Goal: Check status: Check status

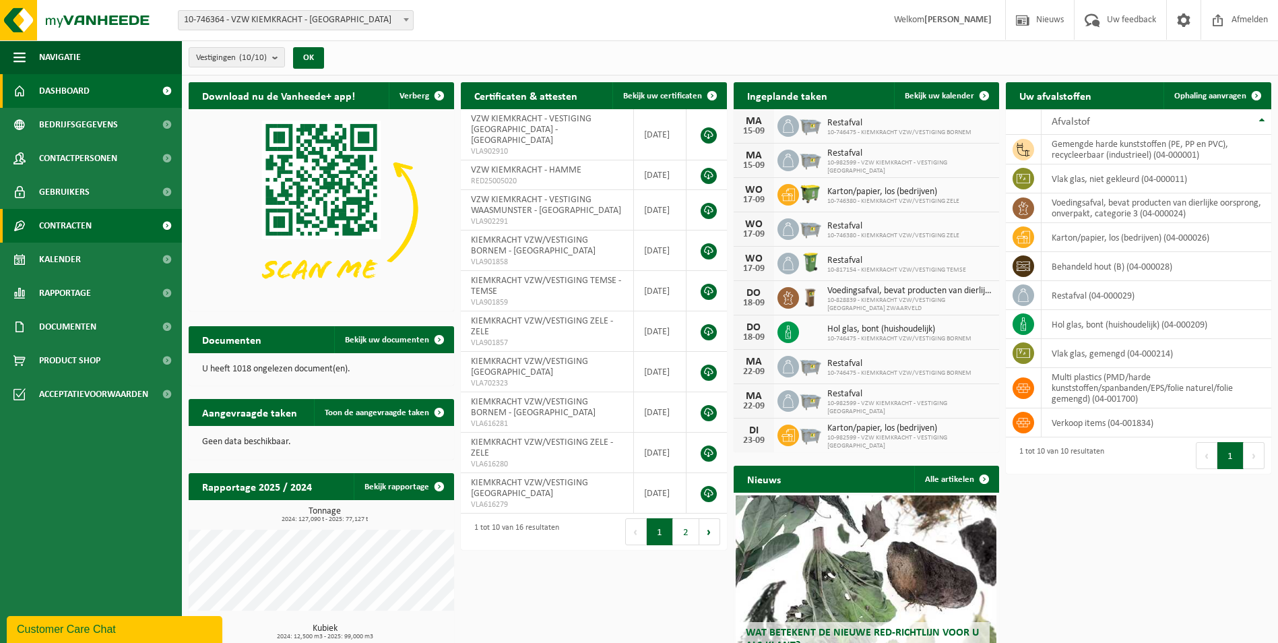
click at [65, 221] on span "Contracten" at bounding box center [65, 226] width 53 height 34
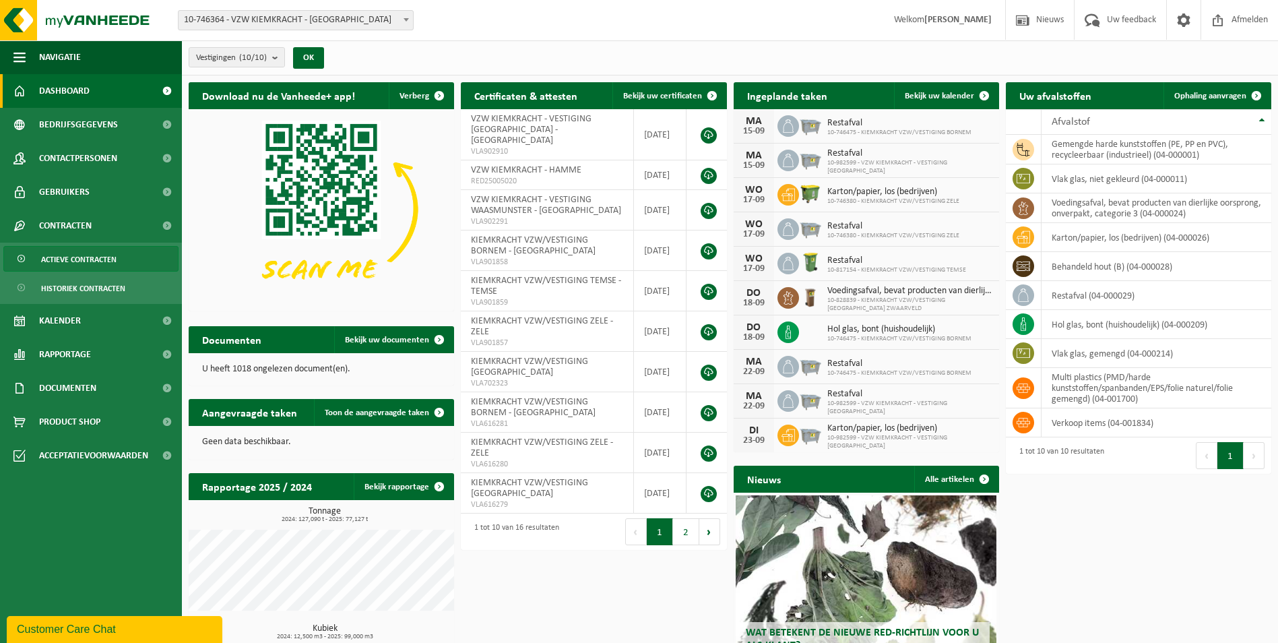
click at [84, 253] on span "Actieve contracten" at bounding box center [78, 260] width 75 height 26
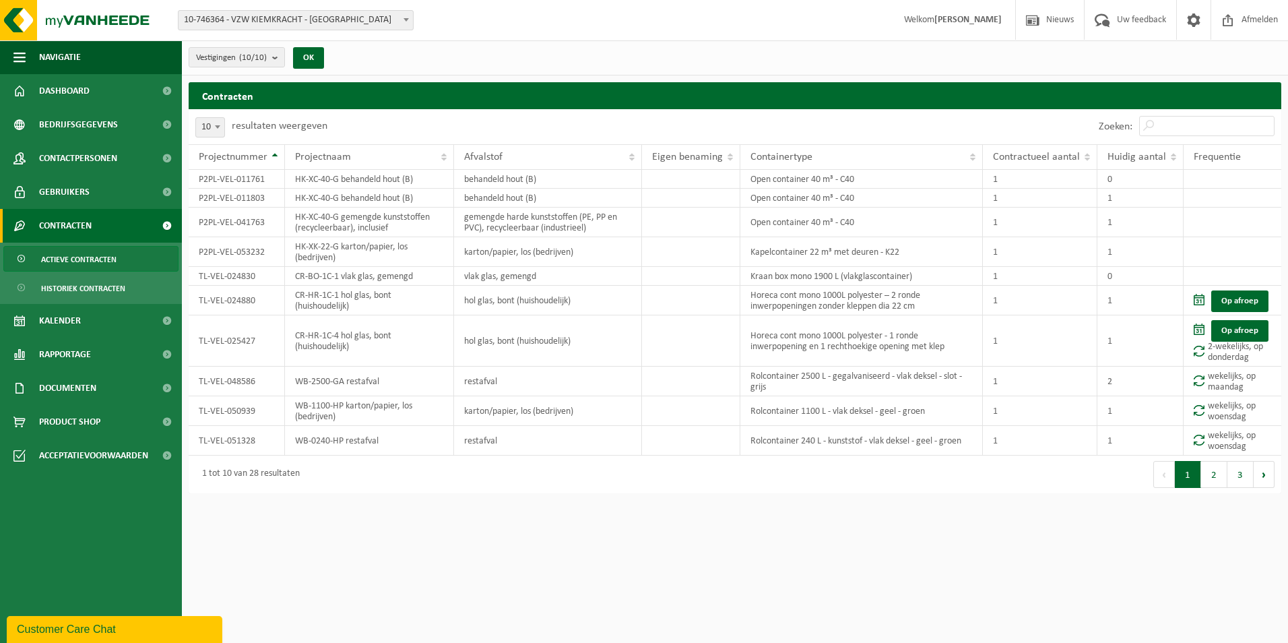
click at [400, 22] on span at bounding box center [406, 20] width 13 height 18
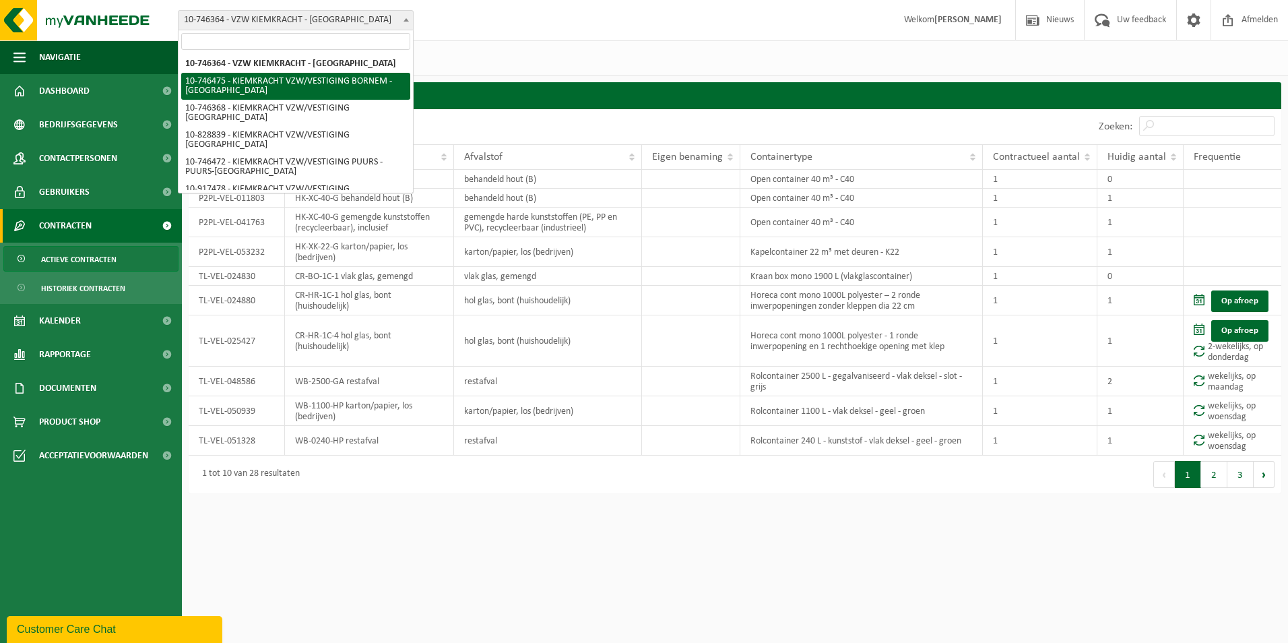
select select "5837"
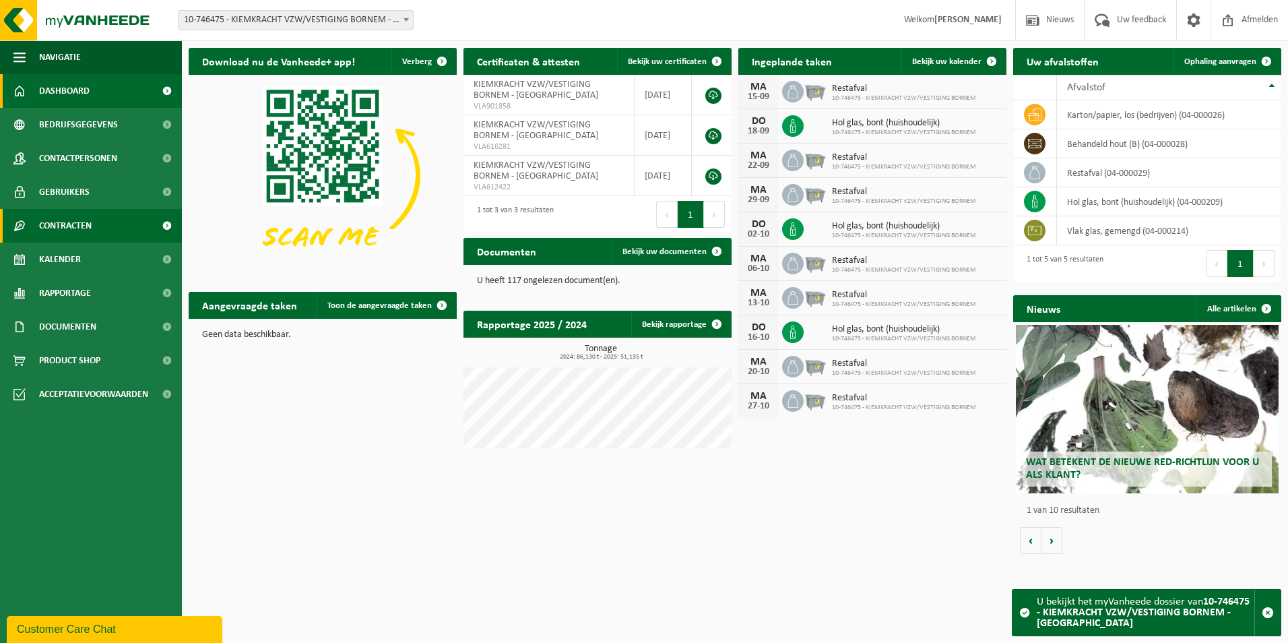
click at [80, 223] on span "Contracten" at bounding box center [65, 226] width 53 height 34
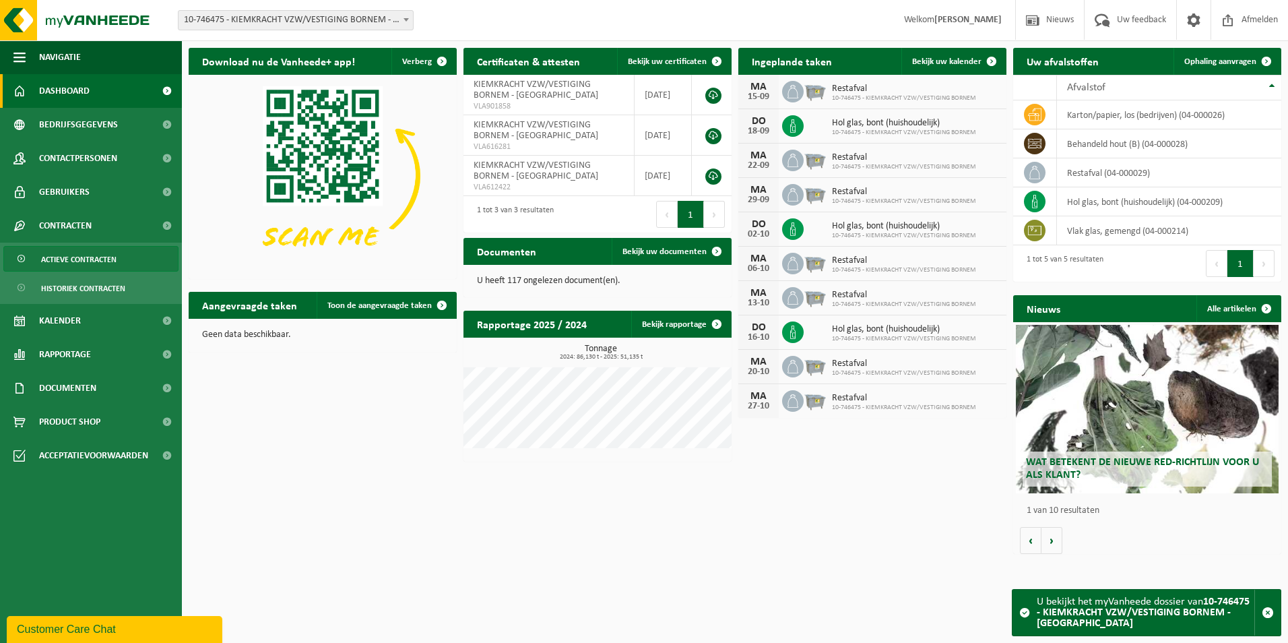
click at [80, 251] on span "Actieve contracten" at bounding box center [78, 260] width 75 height 26
